Goal: Book appointment/travel/reservation

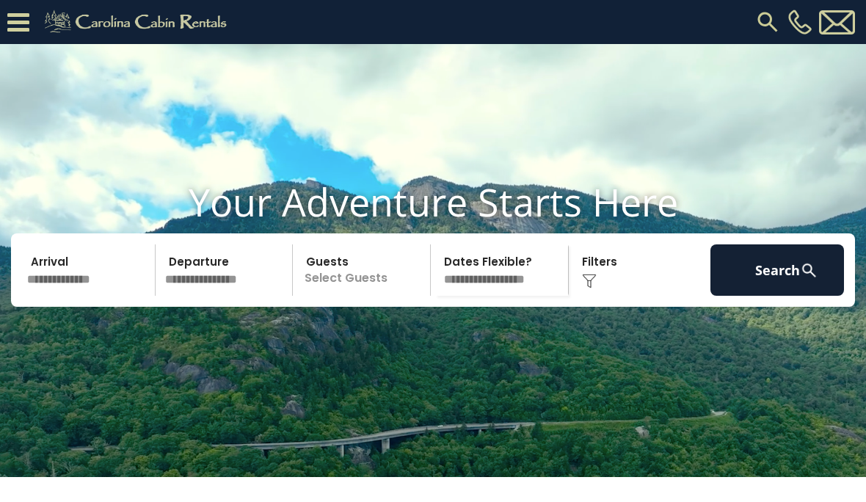
click at [762, 34] on img at bounding box center [767, 22] width 26 height 26
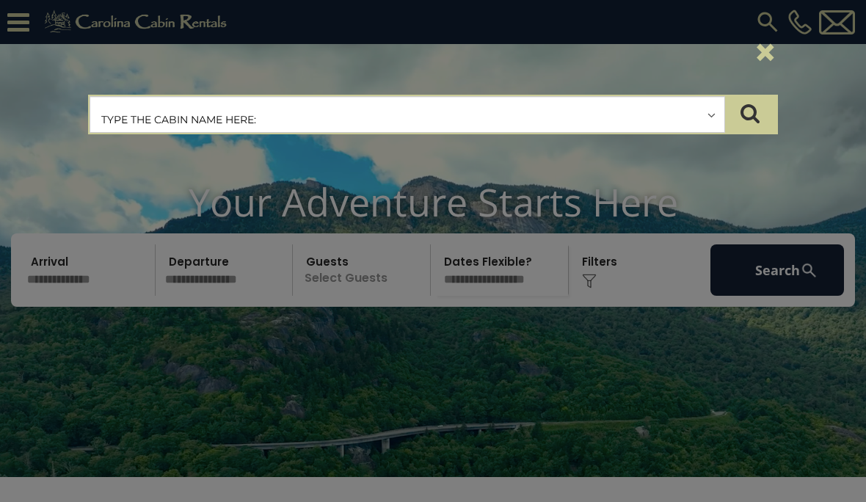
click at [564, 120] on input "text" at bounding box center [407, 115] width 634 height 37
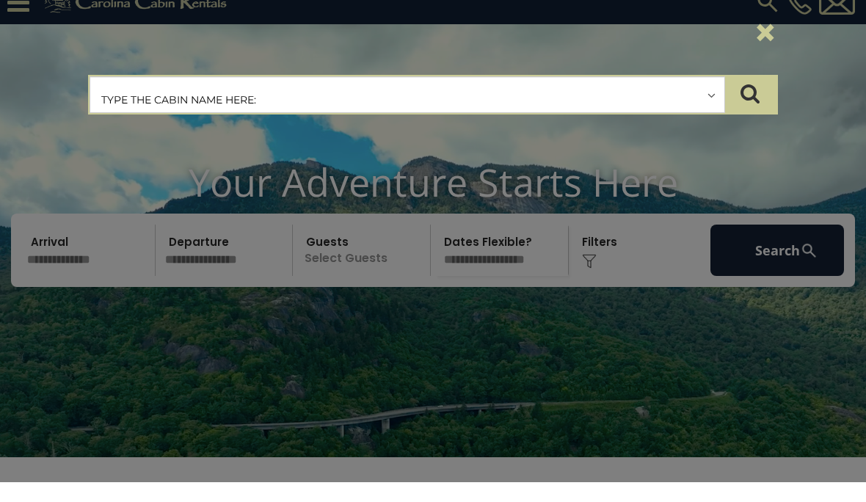
click at [710, 101] on input "text" at bounding box center [407, 115] width 634 height 37
click at [758, 103] on icon "submit" at bounding box center [749, 113] width 19 height 21
click at [751, 119] on icon "submit" at bounding box center [749, 113] width 19 height 21
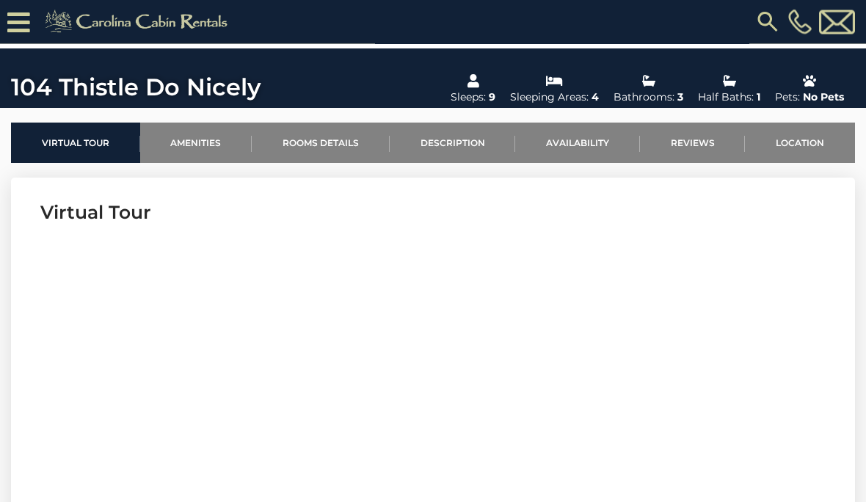
scroll to position [405, 0]
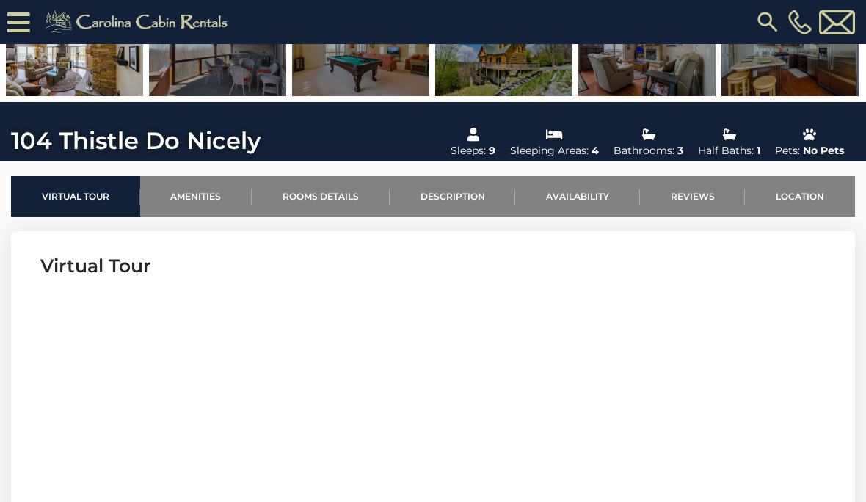
click at [578, 201] on link "Availability" at bounding box center [577, 196] width 125 height 40
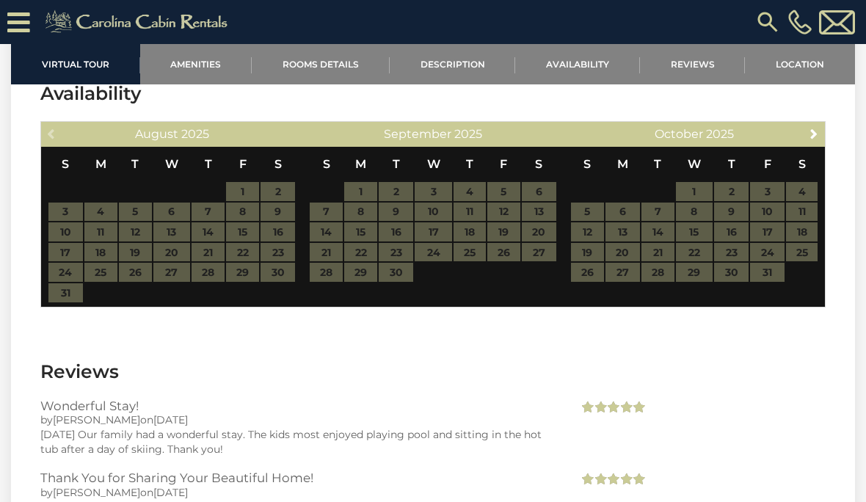
scroll to position [3206, 0]
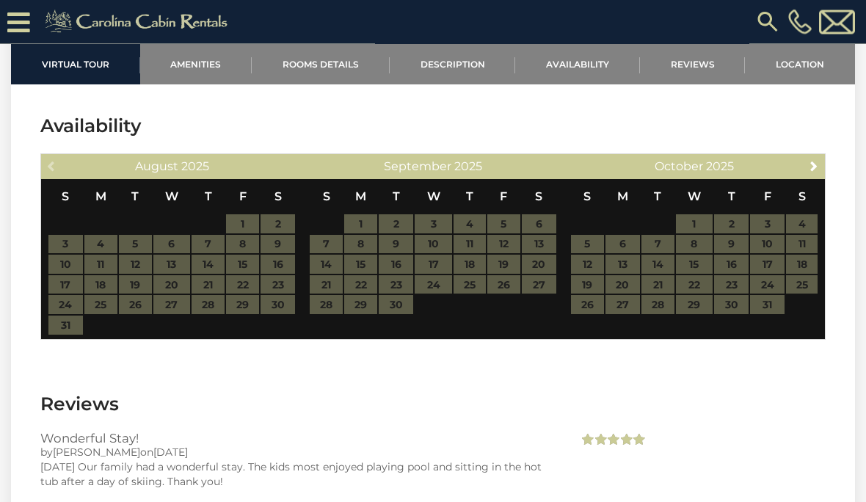
click at [795, 166] on div "October 2025" at bounding box center [694, 167] width 207 height 21
click at [813, 167] on span "Next" at bounding box center [814, 166] width 12 height 12
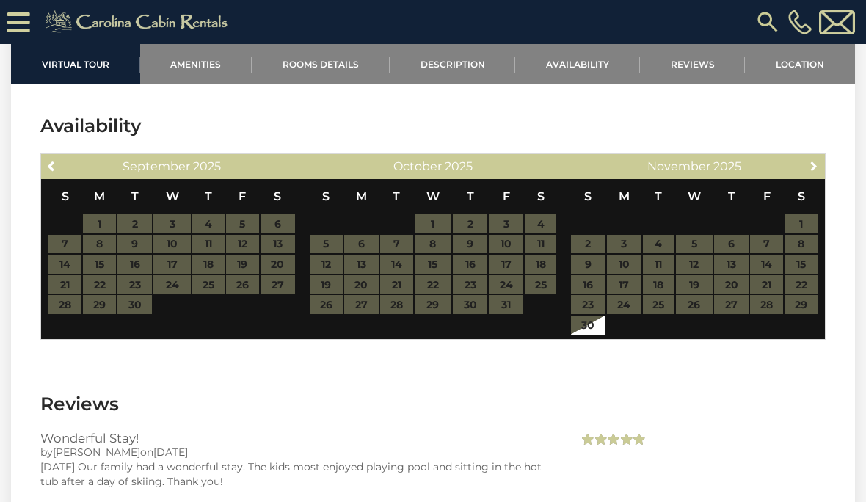
click at [812, 170] on span "Next" at bounding box center [814, 166] width 12 height 12
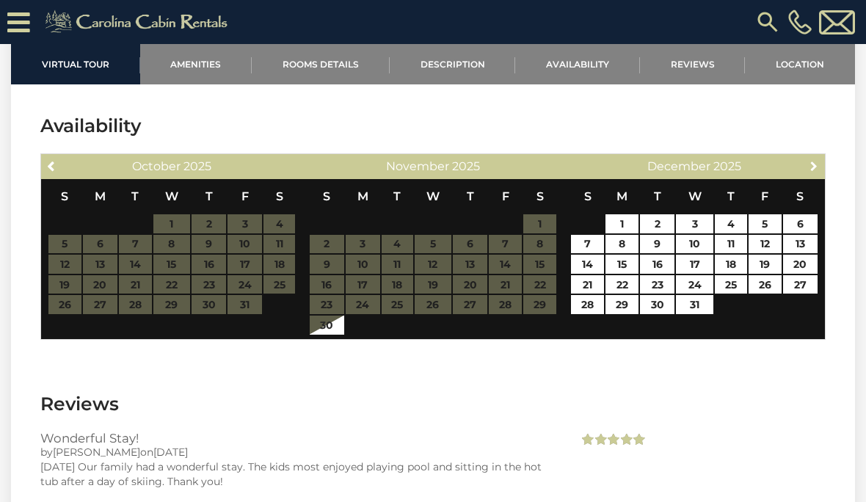
click at [816, 174] on link "Next" at bounding box center [814, 165] width 18 height 18
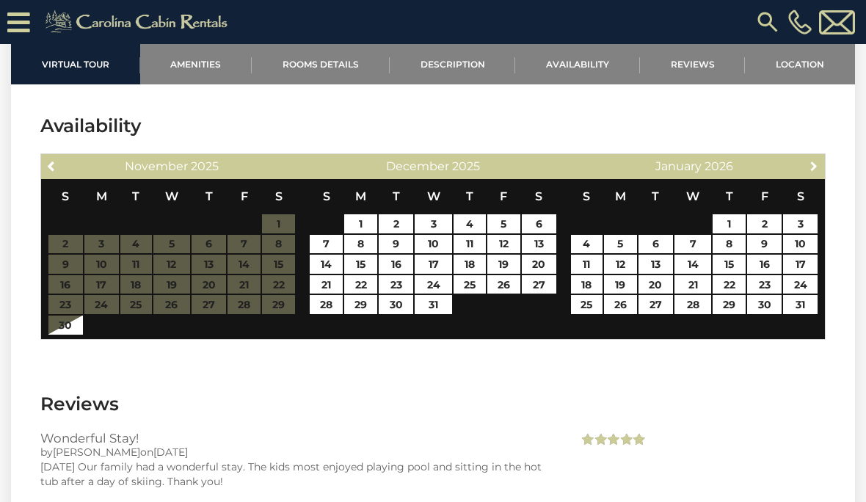
click at [817, 173] on link "Next" at bounding box center [814, 165] width 18 height 18
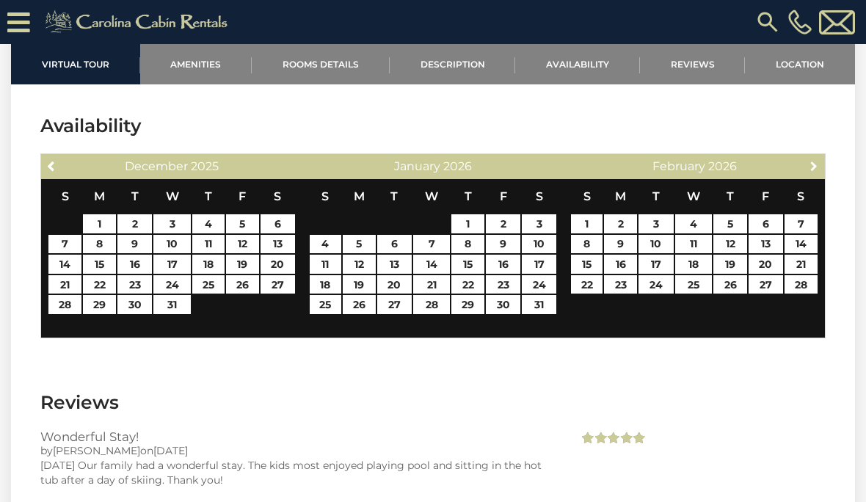
click at [815, 175] on link "Next" at bounding box center [814, 165] width 18 height 18
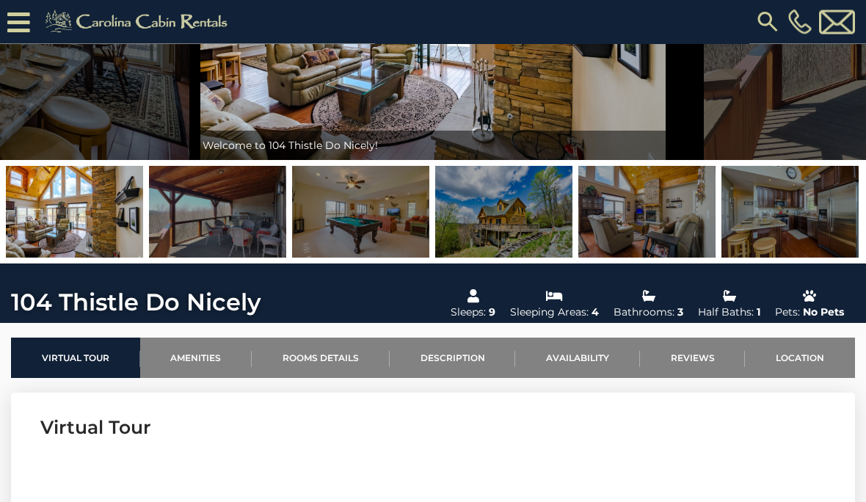
scroll to position [0, 0]
